Goal: Information Seeking & Learning: Learn about a topic

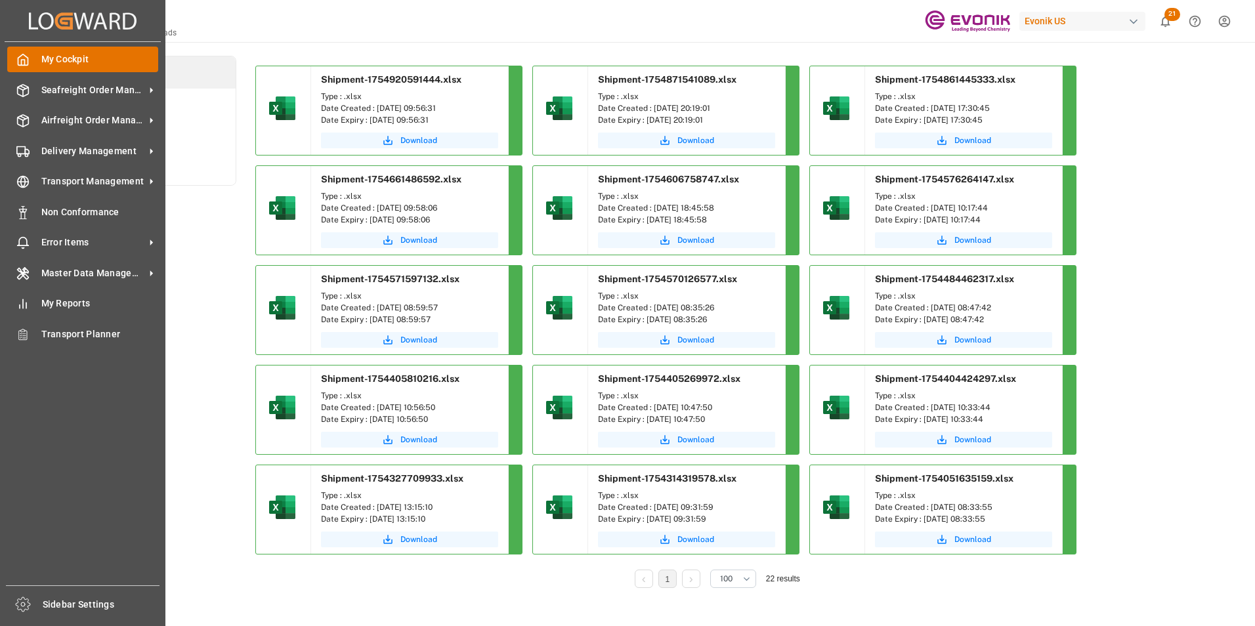
click at [73, 57] on span "My Cockpit" at bounding box center [99, 59] width 117 height 14
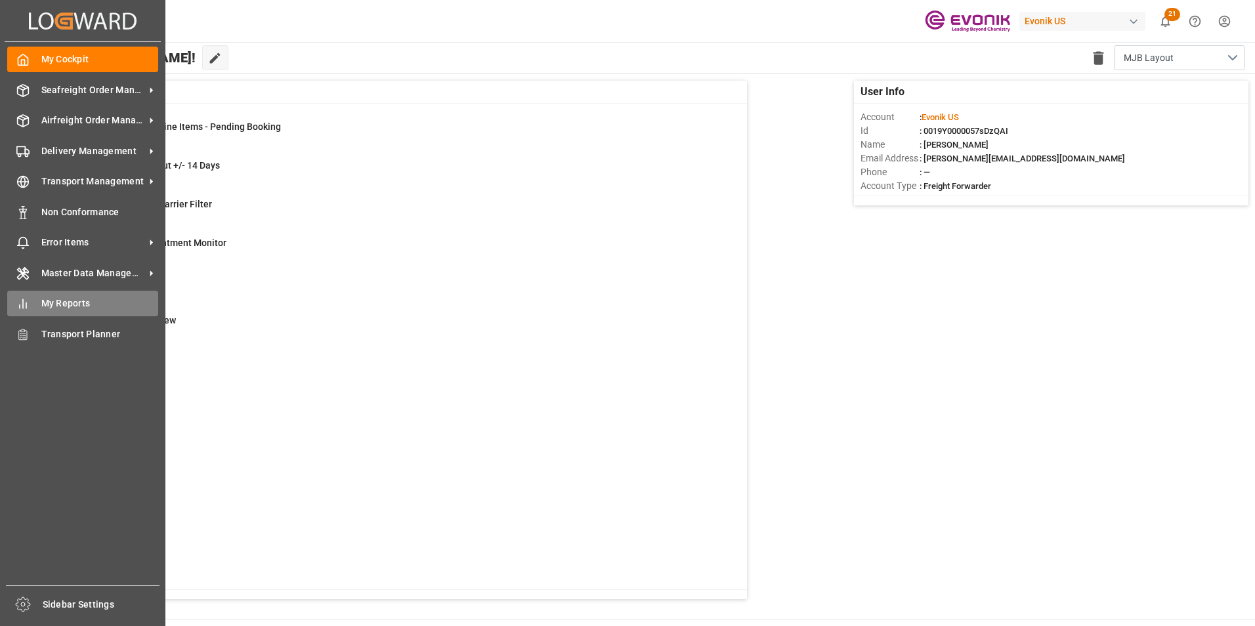
click at [68, 306] on span "My Reports" at bounding box center [99, 304] width 117 height 14
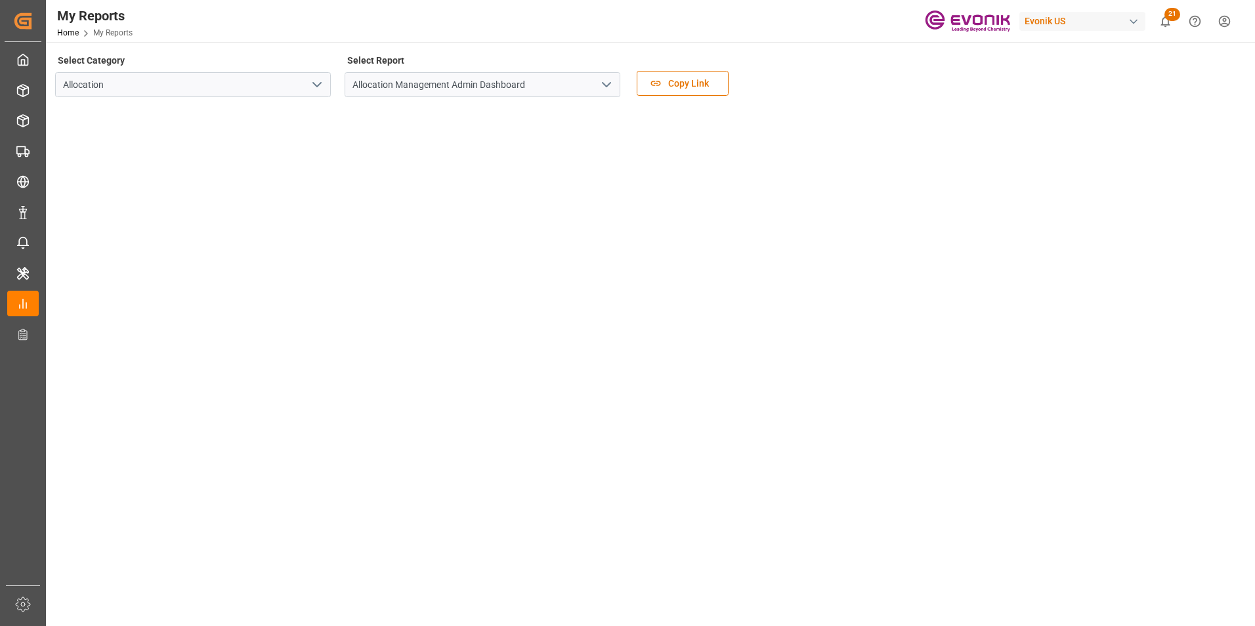
click at [318, 85] on polyline "open menu" at bounding box center [317, 85] width 8 height 4
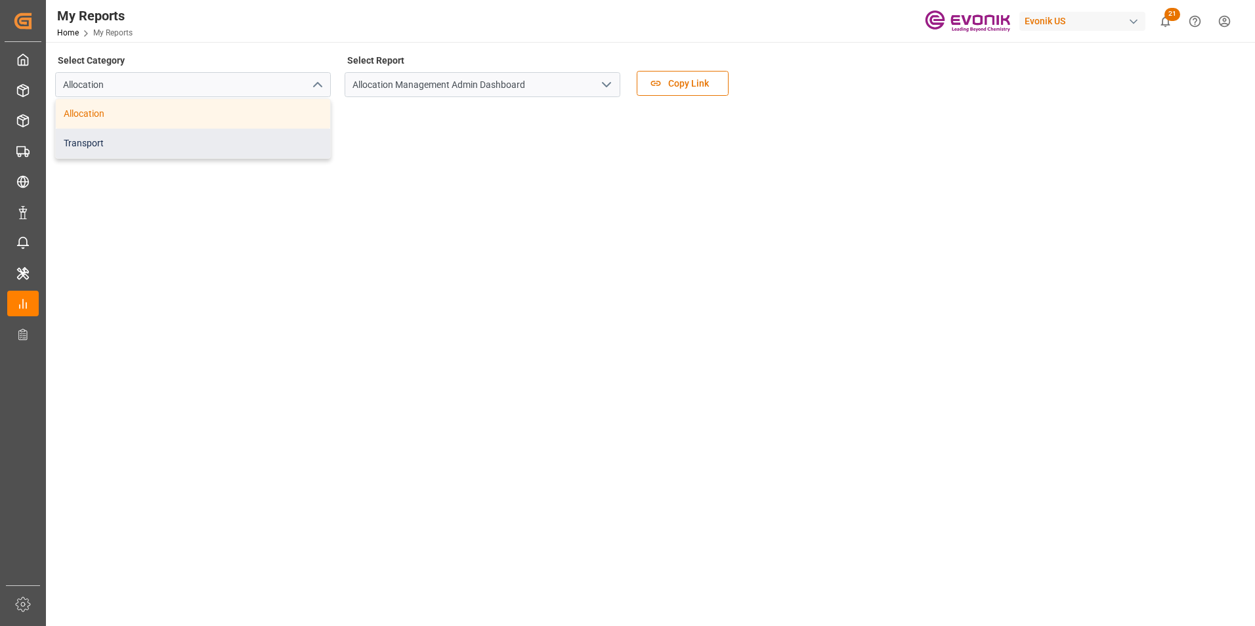
click at [81, 138] on div "Transport" at bounding box center [193, 144] width 274 height 30
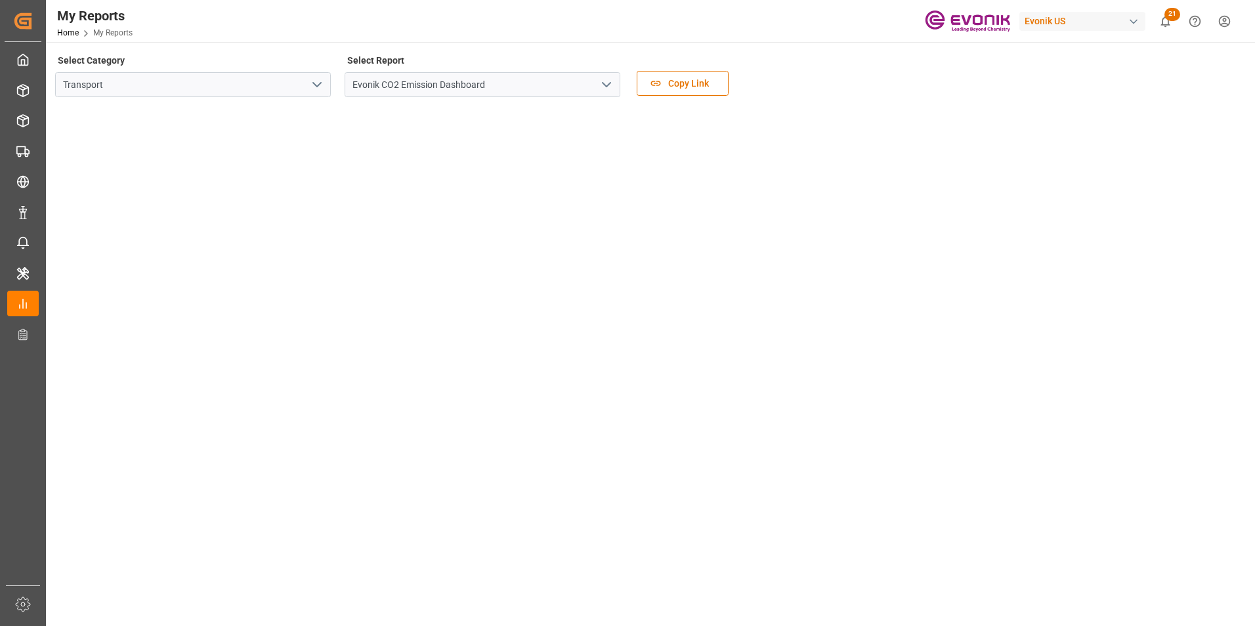
click at [604, 81] on icon "open menu" at bounding box center [606, 85] width 16 height 16
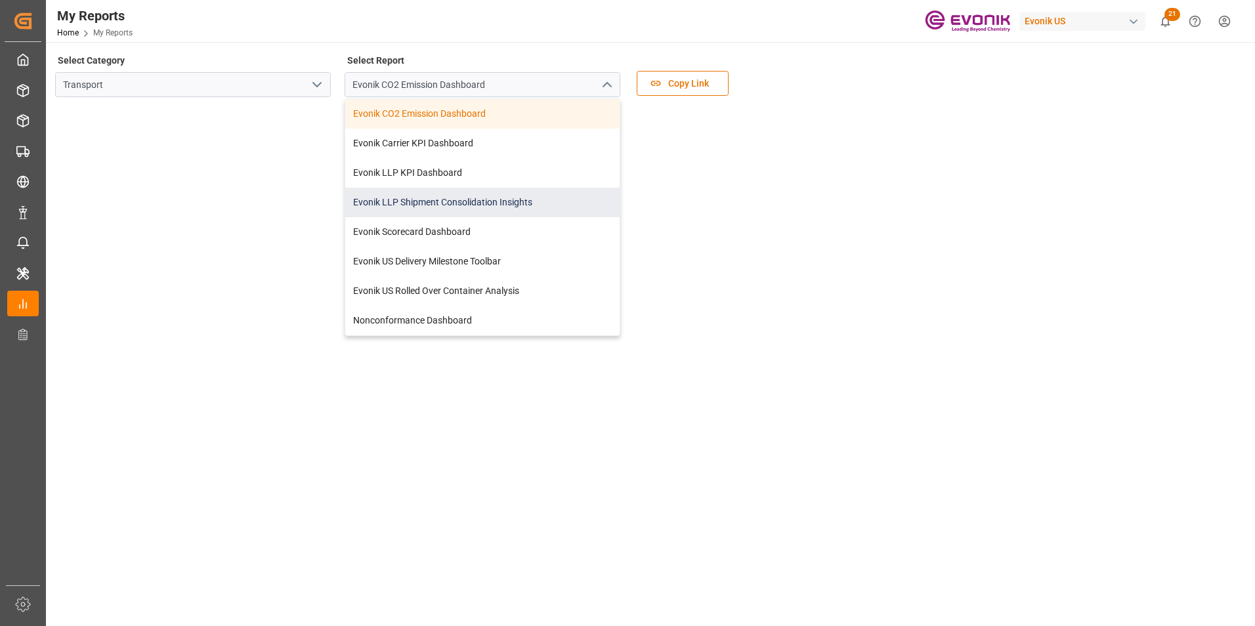
click at [496, 207] on div "Evonik LLP Shipment Consolidation Insights" at bounding box center [482, 203] width 274 height 30
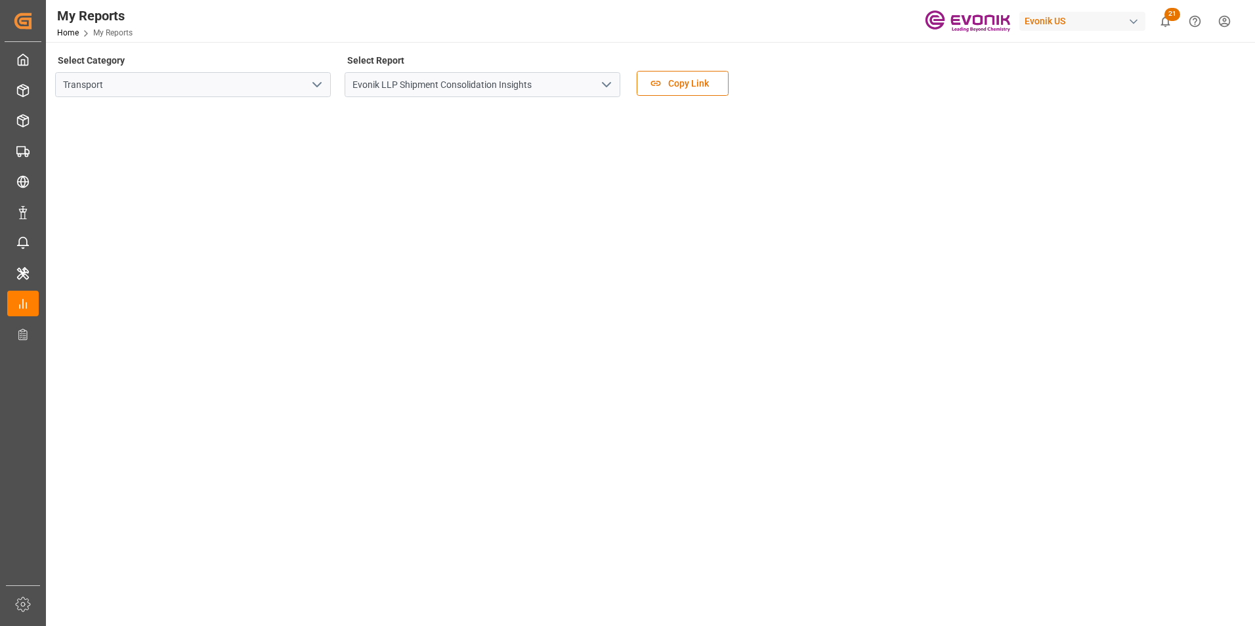
click at [867, 66] on div "Select Category Transport Select Report Evonik LLP Shipment Consolidation Insig…" at bounding box center [649, 78] width 1188 height 55
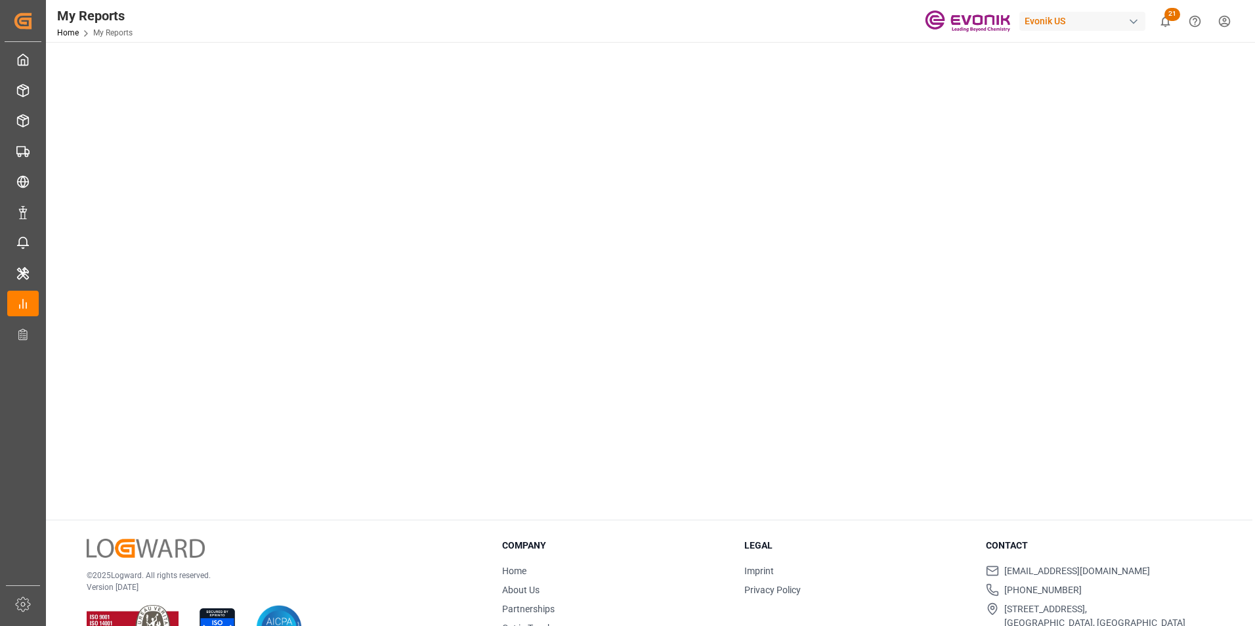
scroll to position [131, 0]
